Goal: Task Accomplishment & Management: Manage account settings

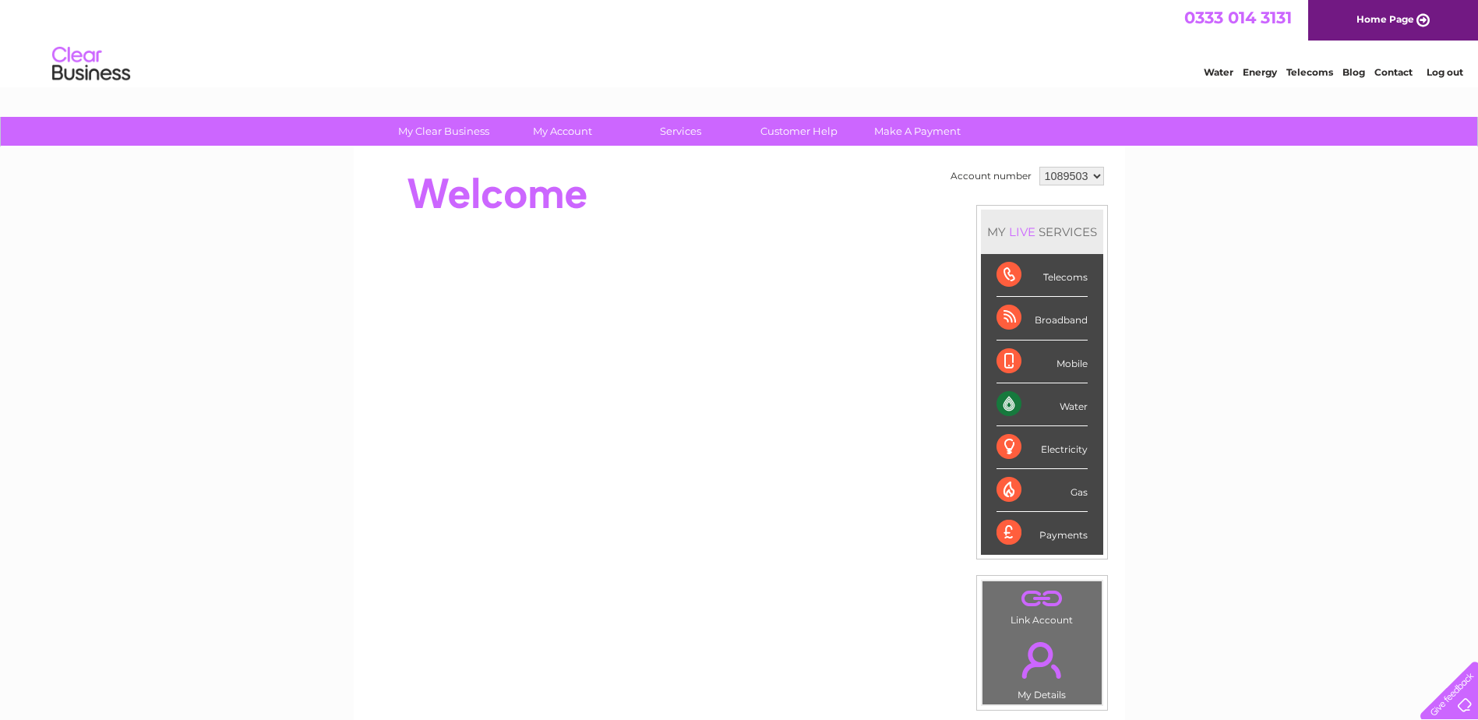
click at [1074, 393] on div "Water" at bounding box center [1041, 404] width 91 height 43
click at [1078, 406] on div "Water" at bounding box center [1041, 404] width 91 height 43
click at [1007, 400] on div "Water" at bounding box center [1041, 404] width 91 height 43
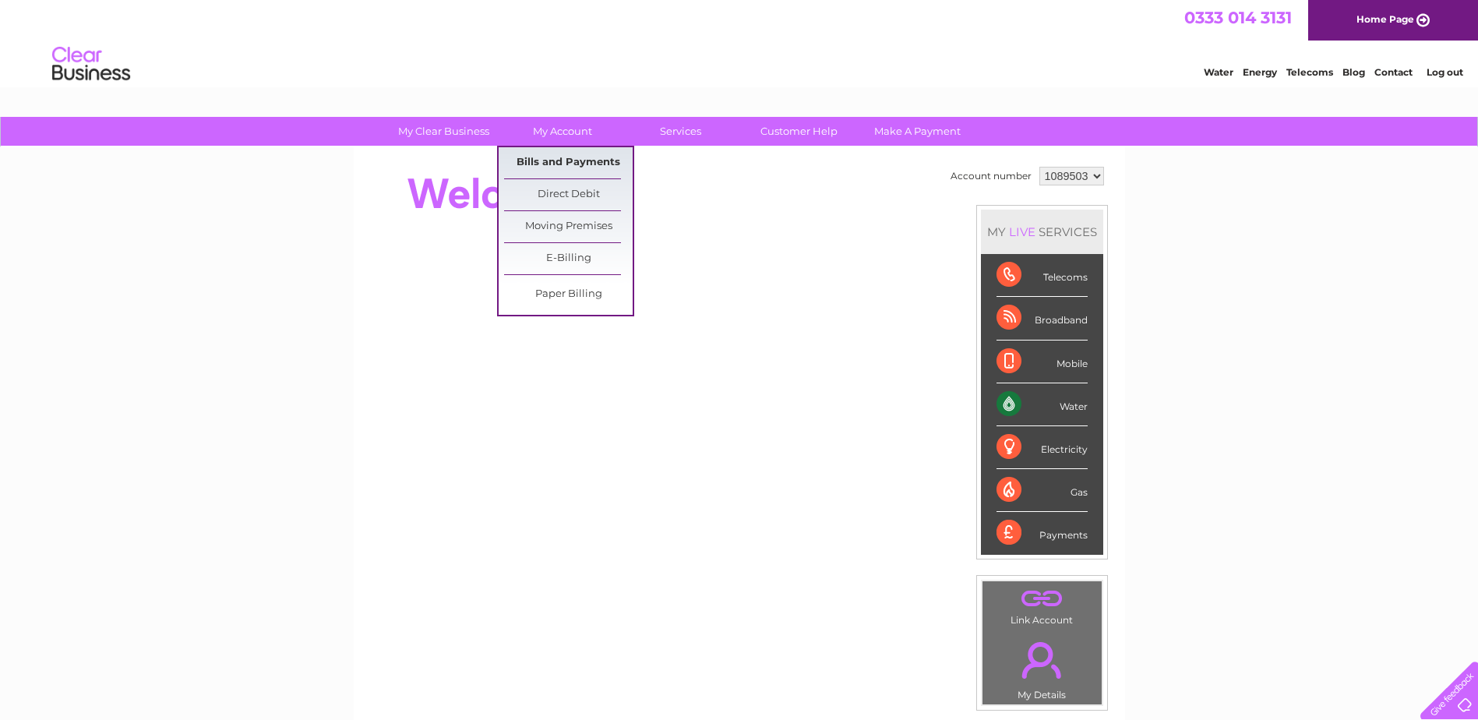
click at [573, 165] on link "Bills and Payments" at bounding box center [568, 162] width 129 height 31
click at [573, 164] on link "Bills and Payments" at bounding box center [568, 162] width 129 height 31
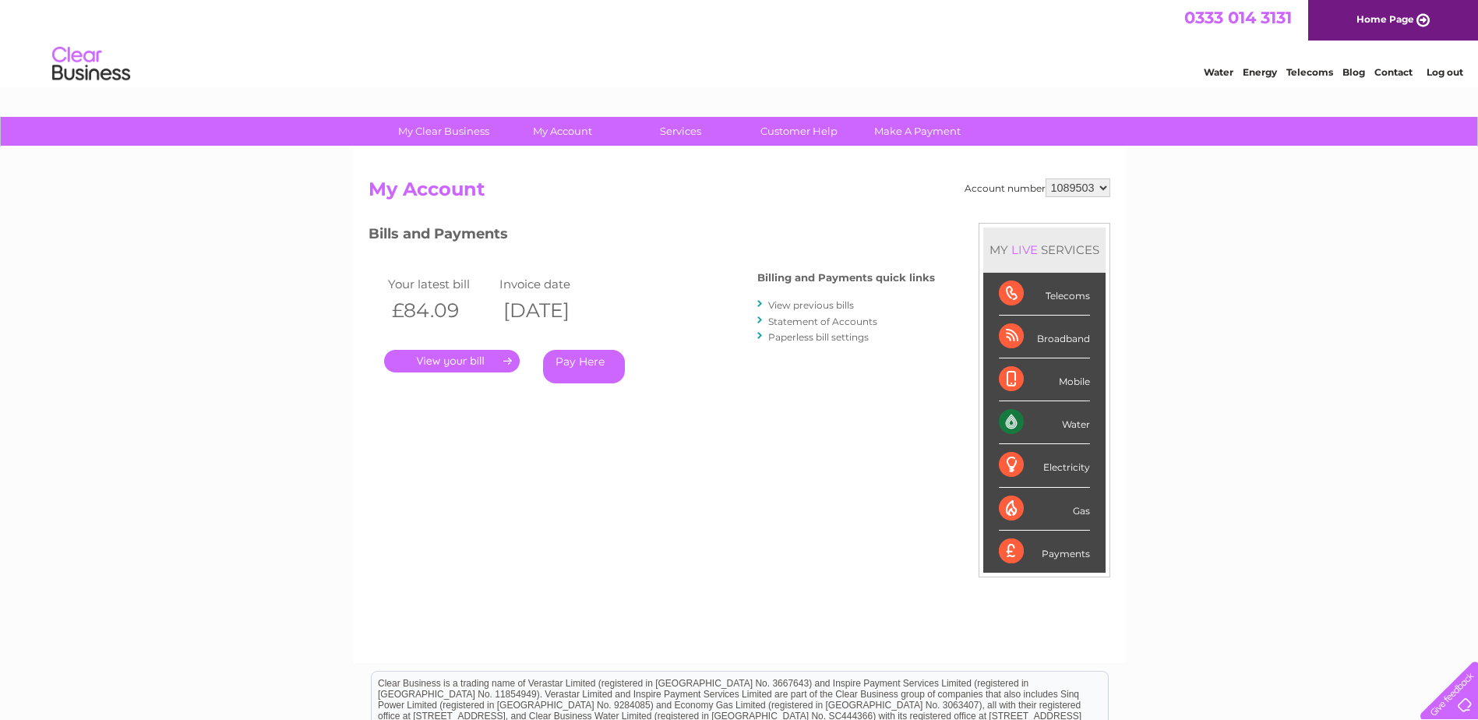
click at [477, 364] on link "." at bounding box center [452, 361] width 136 height 23
